Goal: Information Seeking & Learning: Learn about a topic

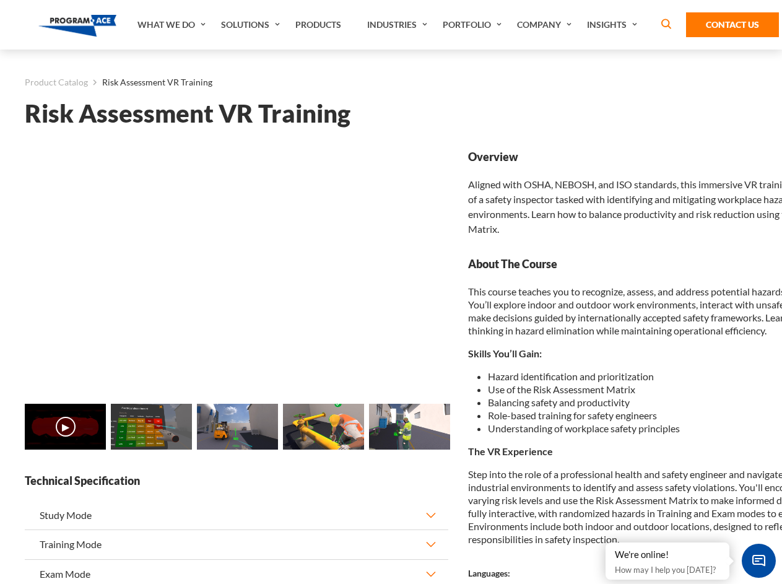
click at [252, 25] on link "Solutions" at bounding box center [252, 25] width 74 height 50
click at [0, 0] on div "AI & Computer Vision Solutions Computer Vision Quality Control AI tools for fas…" at bounding box center [0, 0] width 0 height 0
click at [0, 0] on div "AI & Computer Vision Solutions Virtual Training Solutions Virtual Tour Solution…" at bounding box center [0, 0] width 0 height 0
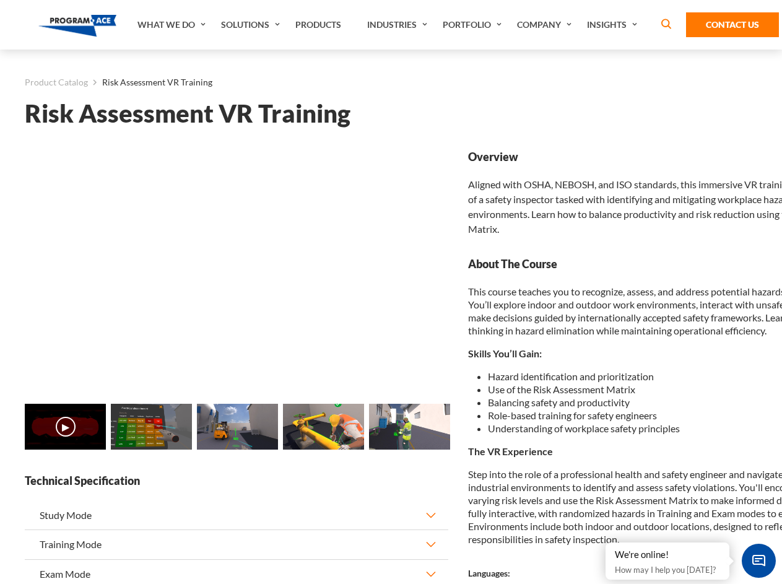
click at [0, 0] on div "AI & Computer Vision Solutions Virtual Training Solutions Virtual Tour Solution…" at bounding box center [0, 0] width 0 height 0
click at [0, 0] on div "AI & Computer Vision Solutions Computer Vision Quality Control AI tools for fas…" at bounding box center [0, 0] width 0 height 0
